Goal: Task Accomplishment & Management: Manage account settings

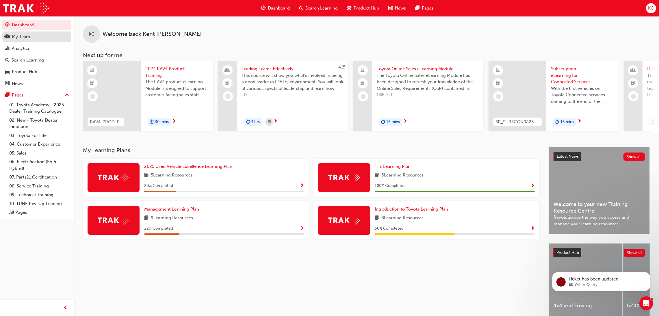
click at [11, 38] on div "My Team" at bounding box center [36, 36] width 63 height 7
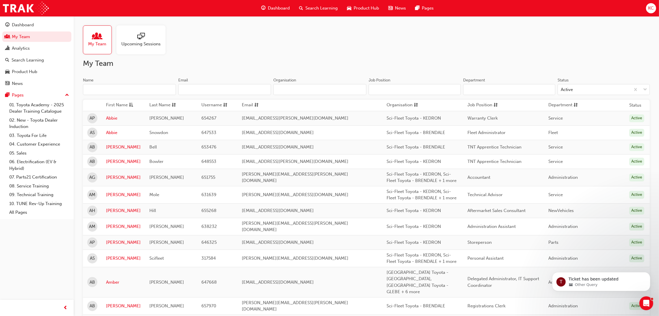
click at [128, 91] on input "Name" at bounding box center [129, 89] width 93 height 11
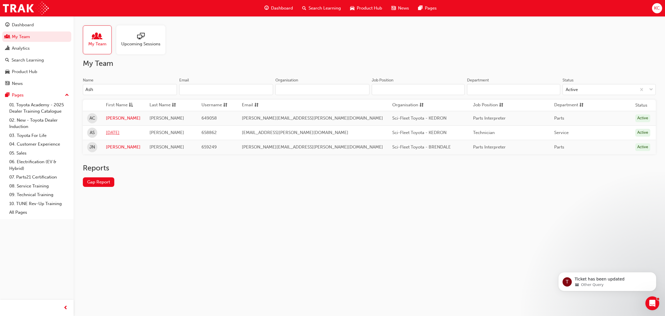
type input "Ash"
click at [122, 133] on link "[DATE]" at bounding box center [123, 132] width 35 height 7
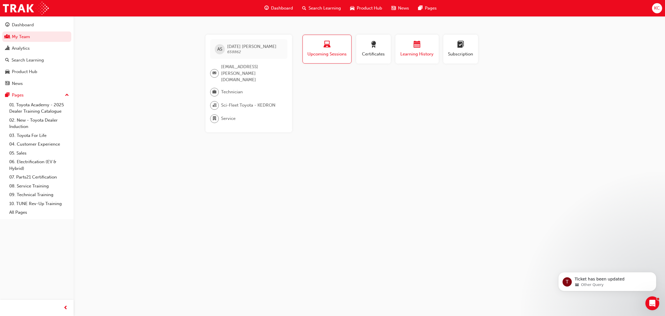
click at [414, 46] on span "calendar-icon" at bounding box center [417, 45] width 7 height 8
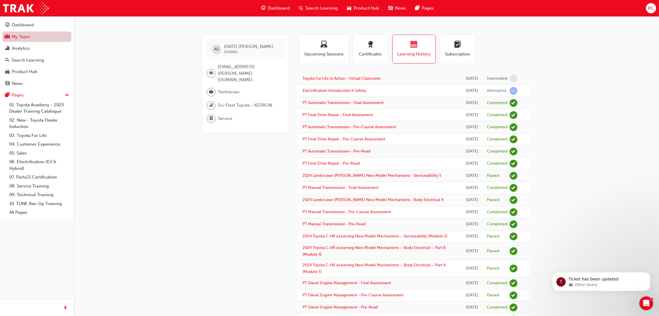
click at [11, 37] on link "My Team" at bounding box center [36, 36] width 69 height 11
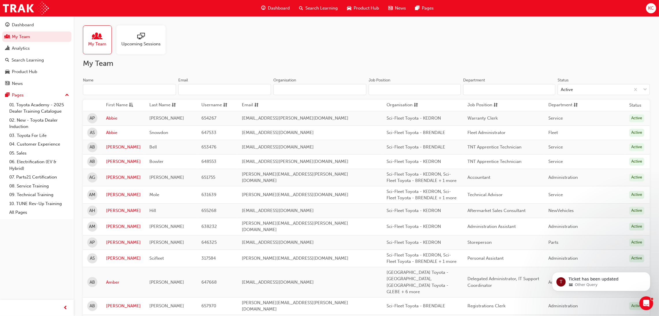
click at [129, 87] on input "Name" at bounding box center [129, 89] width 93 height 11
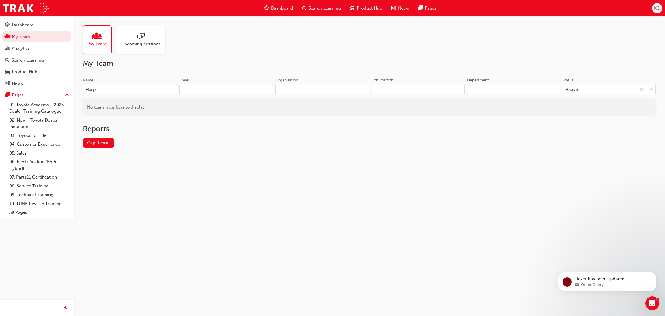
type input "Harp"
